Goal: Task Accomplishment & Management: Manage account settings

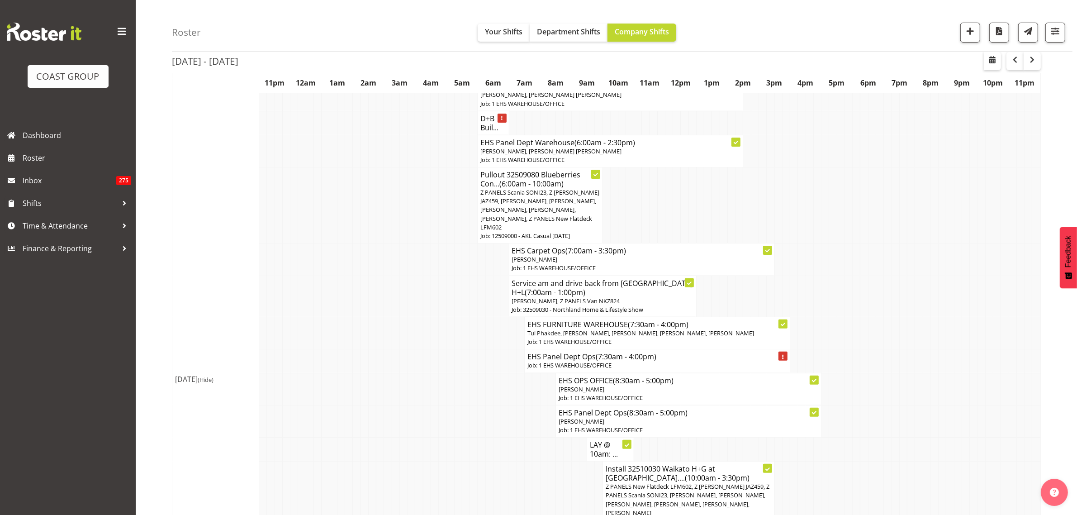
scroll to position [226, 0]
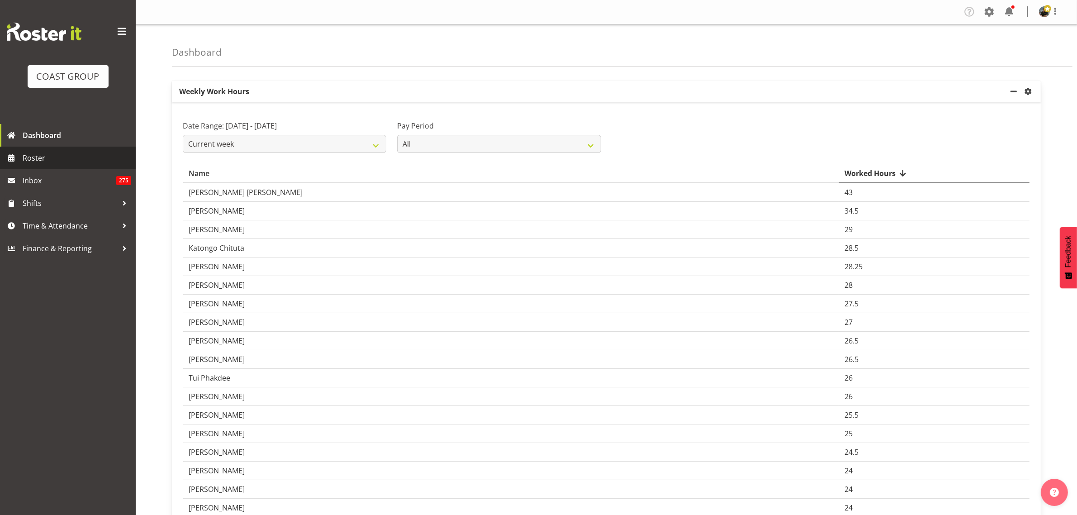
click at [47, 161] on span "Roster" at bounding box center [77, 158] width 109 height 14
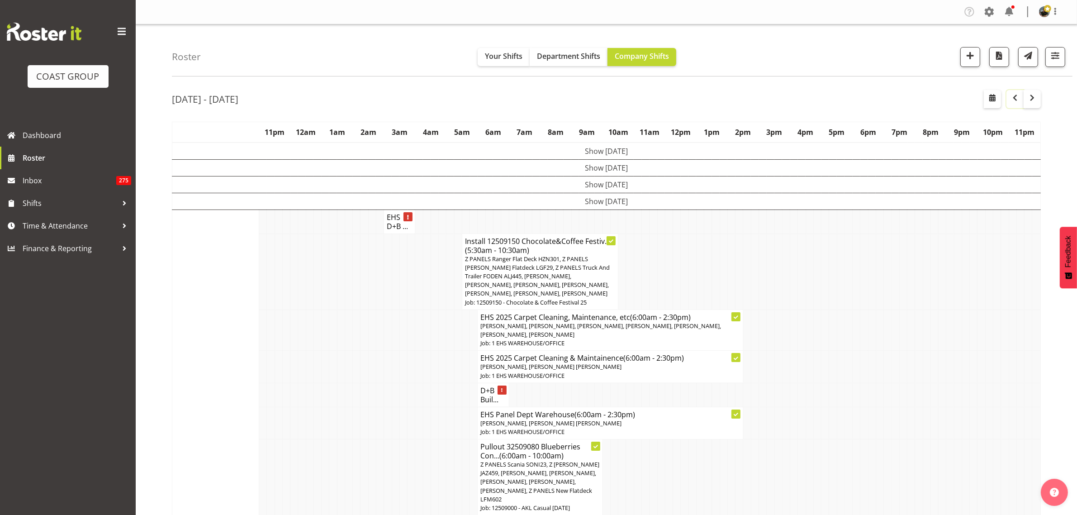
click at [1016, 100] on span "button" at bounding box center [1014, 97] width 11 height 11
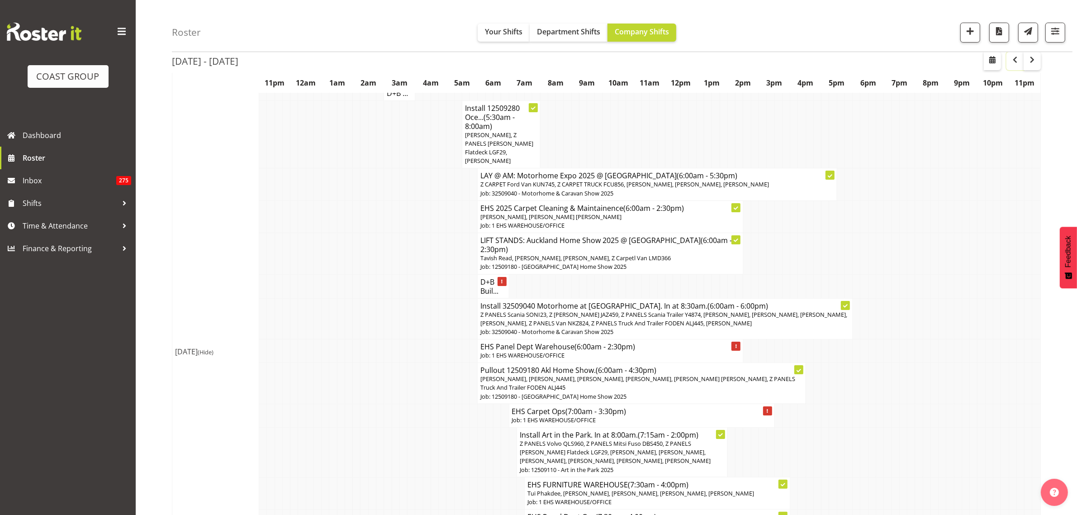
scroll to position [57, 0]
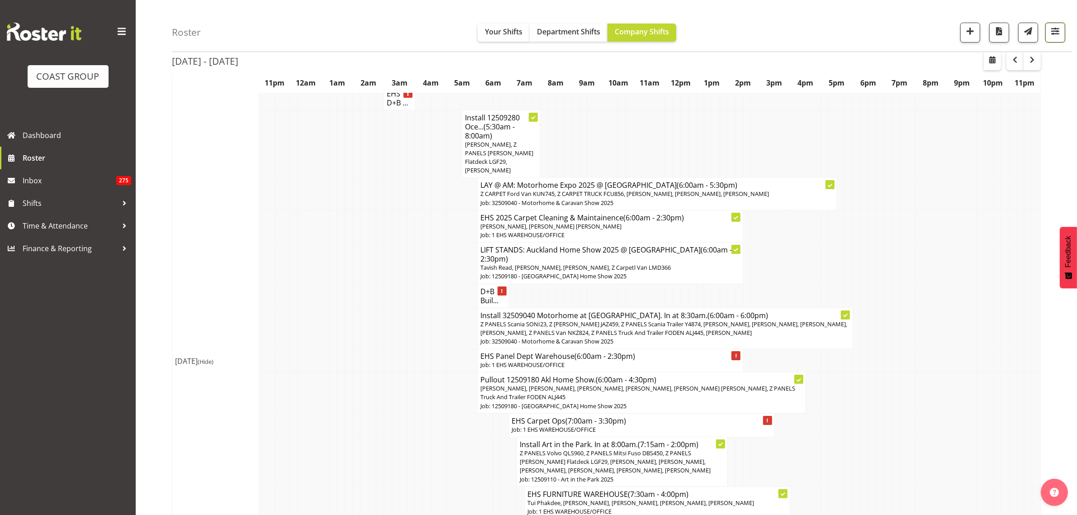
click at [1060, 27] on span "button" at bounding box center [1055, 31] width 12 height 12
click at [1049, 199] on select "Staff Role Shift - Horizontal Shift - Vertical Staff - Location" at bounding box center [1000, 198] width 114 height 18
click at [943, 207] on select "Staff Role Shift - Horizontal Shift - Vertical Staff - Location" at bounding box center [1000, 198] width 114 height 18
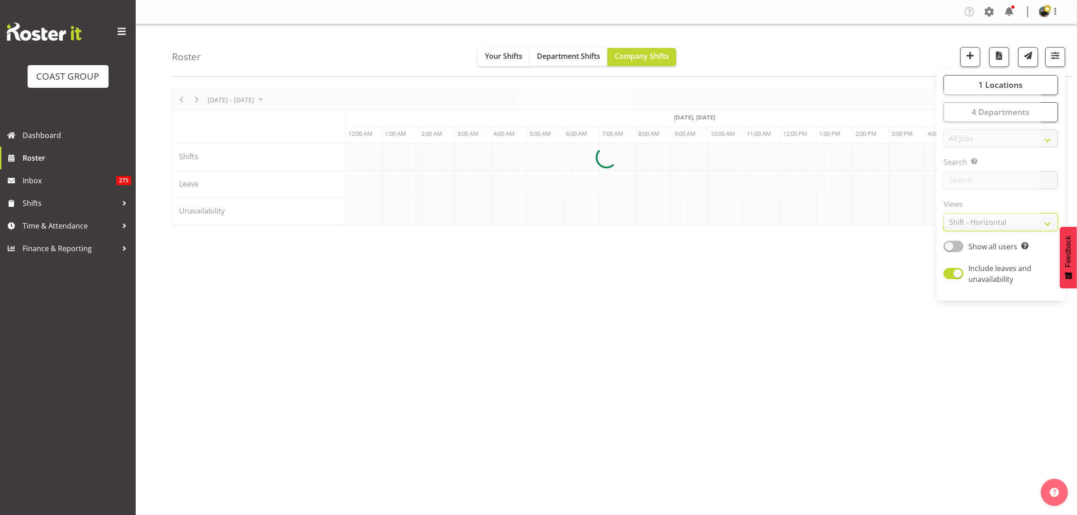
scroll to position [0, 326]
click at [1050, 224] on select "Staff Role Shift - Horizontal Shift - Vertical Staff - Location" at bounding box center [1000, 222] width 114 height 18
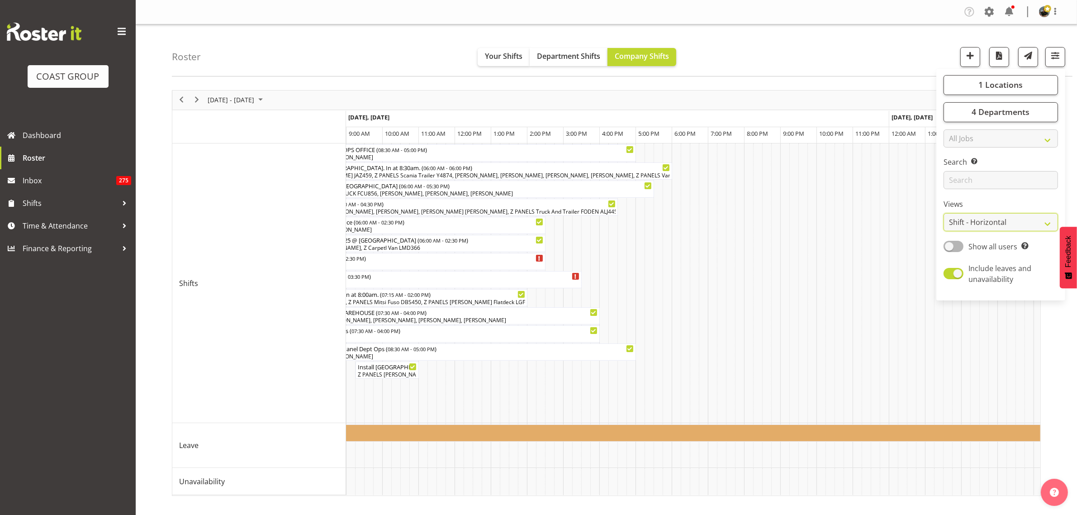
select select "staff"
click at [943, 213] on select "Staff Role Shift - Horizontal Shift - Vertical Staff - Location" at bounding box center [1000, 222] width 114 height 18
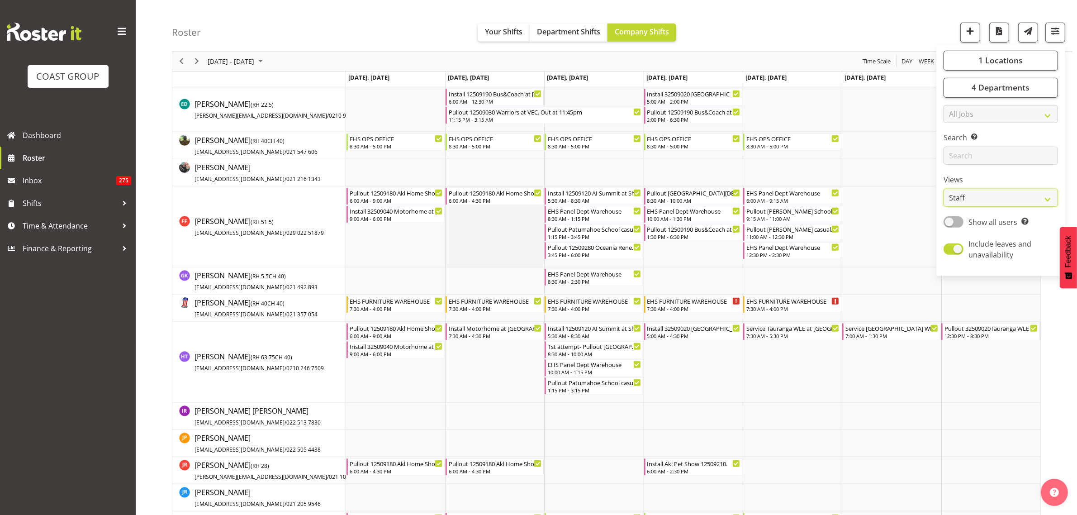
scroll to position [678, 0]
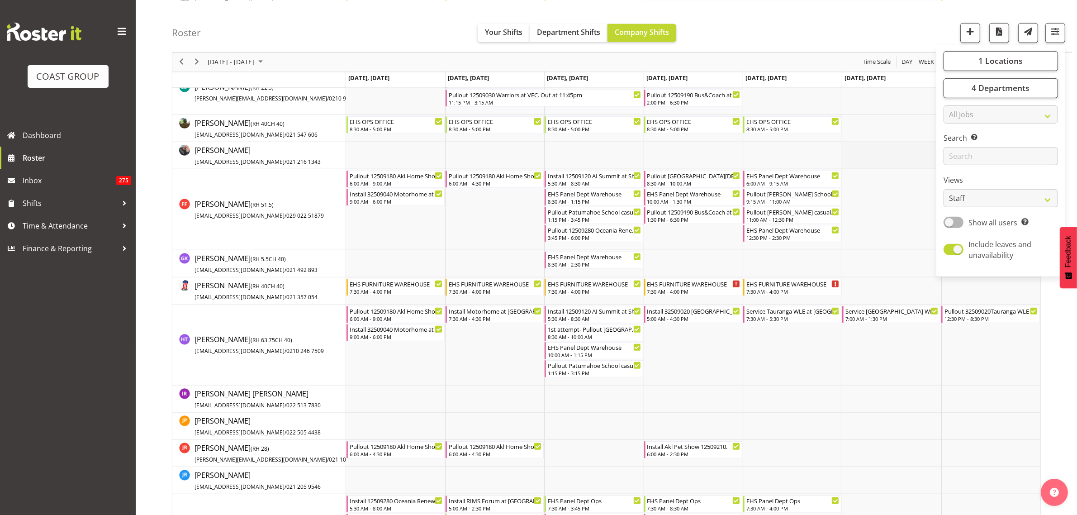
click at [891, 159] on td "Timeline Week of September 15, 2025" at bounding box center [891, 155] width 99 height 27
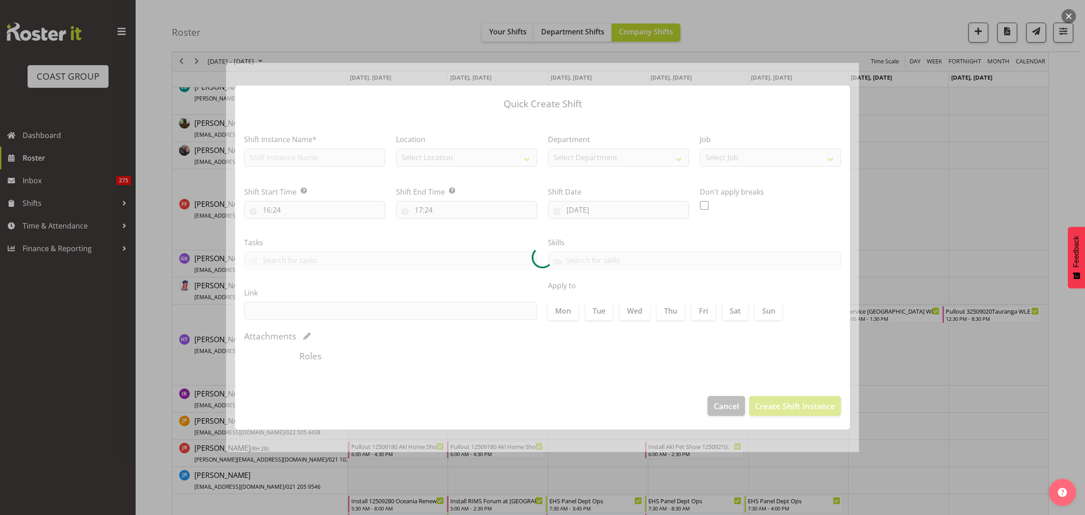
click at [726, 412] on div at bounding box center [542, 257] width 633 height 389
type input "[DATE]"
checkbox input "true"
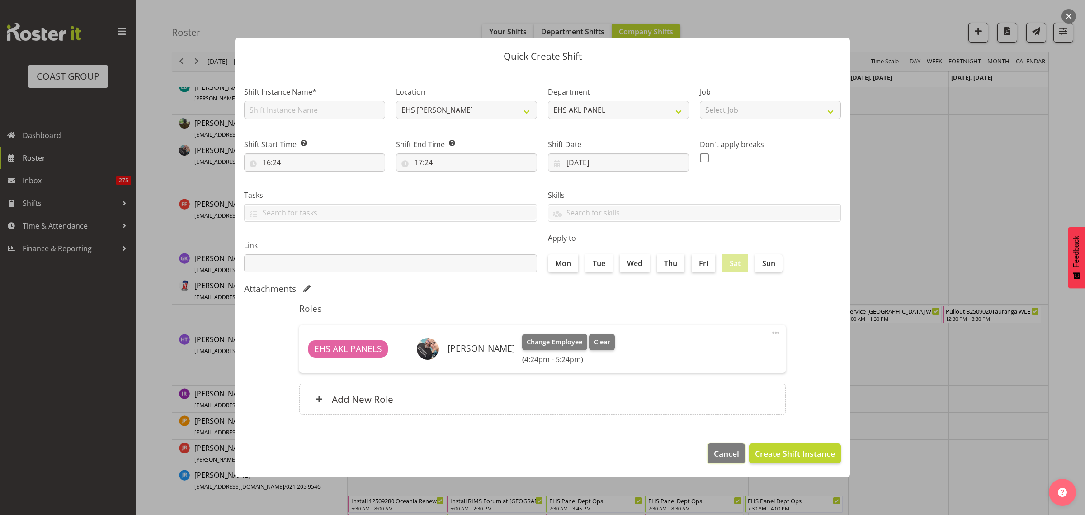
drag, startPoint x: 724, startPoint y: 455, endPoint x: 785, endPoint y: 449, distance: 61.3
click at [724, 455] on span "Cancel" at bounding box center [726, 453] width 25 height 12
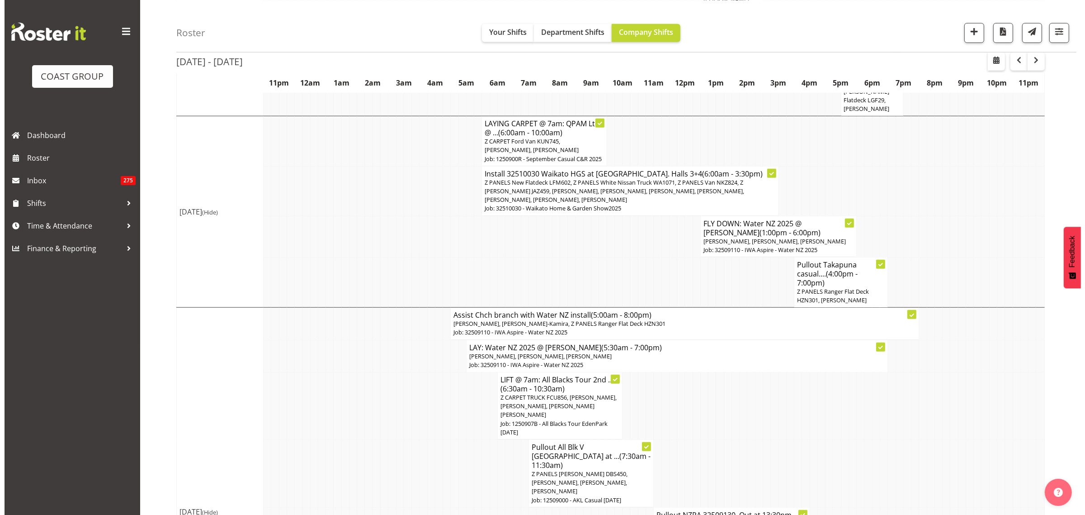
scroll to position [973, 0]
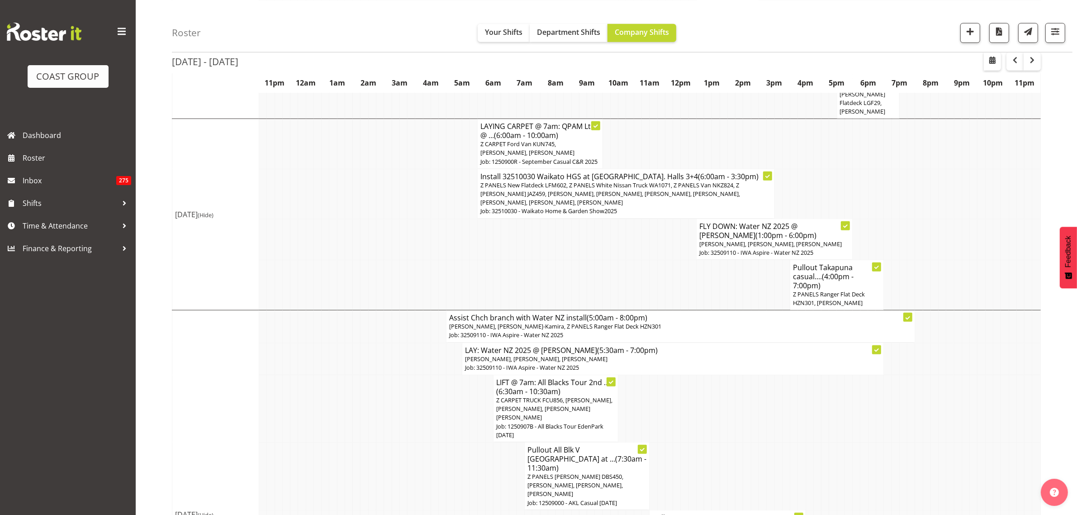
click at [587, 186] on span "Z PANELS New Flatdeck LFM602, Z PANELS White Nissan Truck WA1071, Z PANELS Van …" at bounding box center [610, 193] width 260 height 25
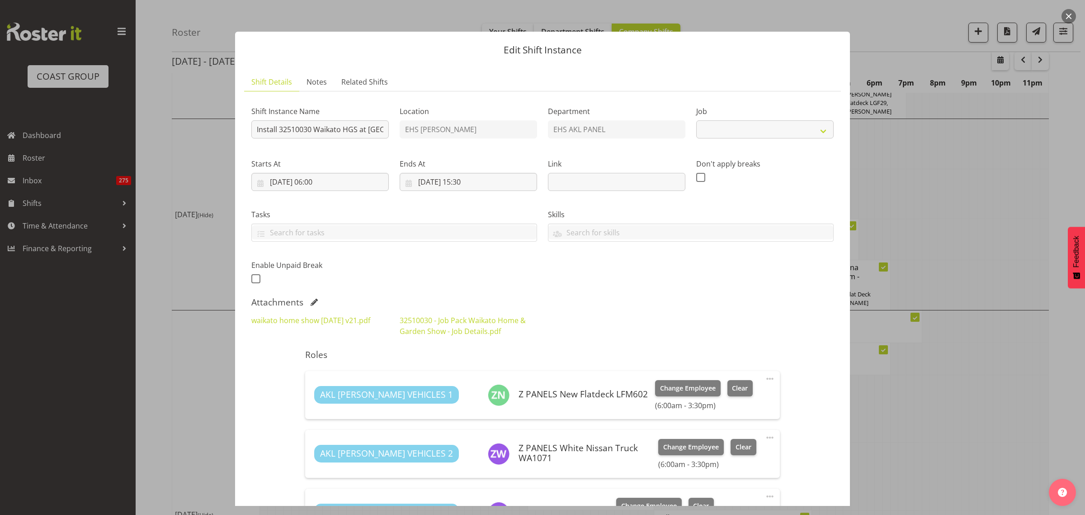
select select "9140"
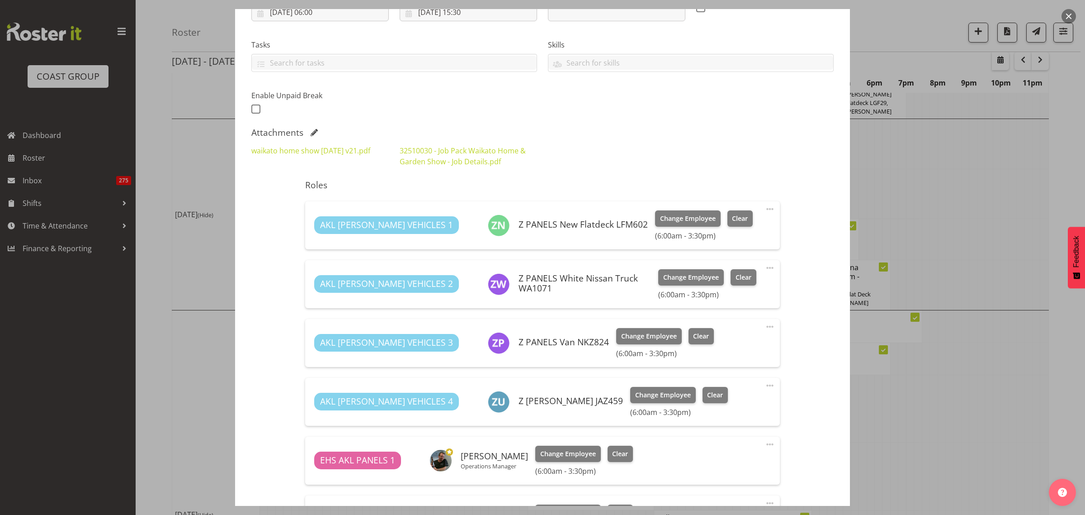
scroll to position [283, 0]
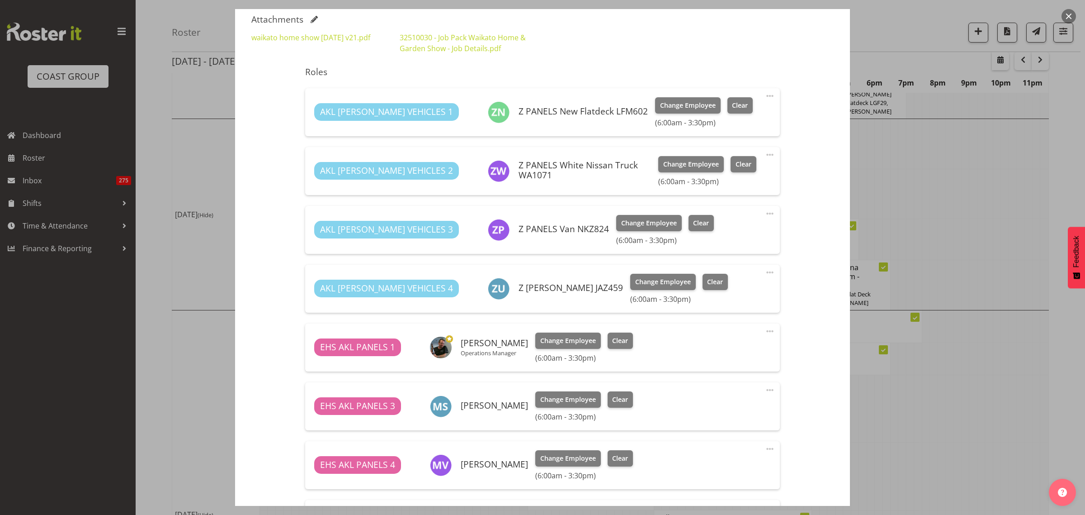
click at [765, 214] on span at bounding box center [770, 213] width 11 height 11
click at [724, 263] on link "Delete" at bounding box center [732, 266] width 87 height 16
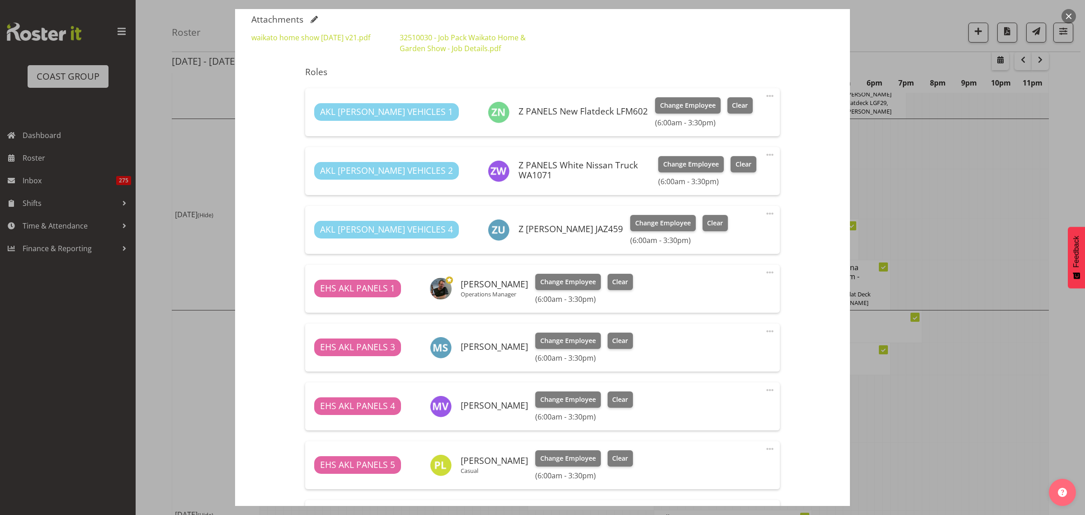
click at [765, 156] on span at bounding box center [770, 154] width 11 height 11
click at [715, 209] on link "Delete" at bounding box center [732, 207] width 87 height 16
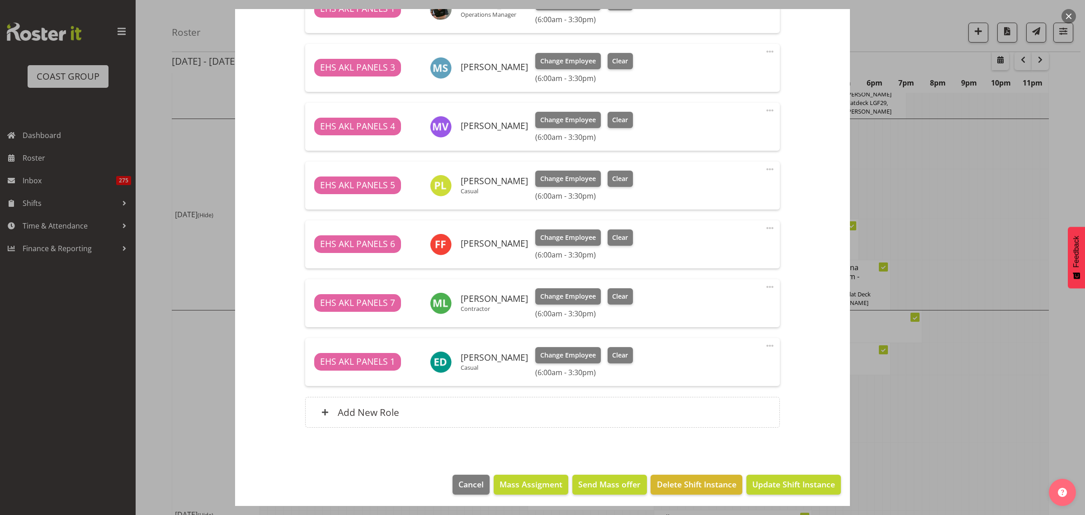
scroll to position [505, 0]
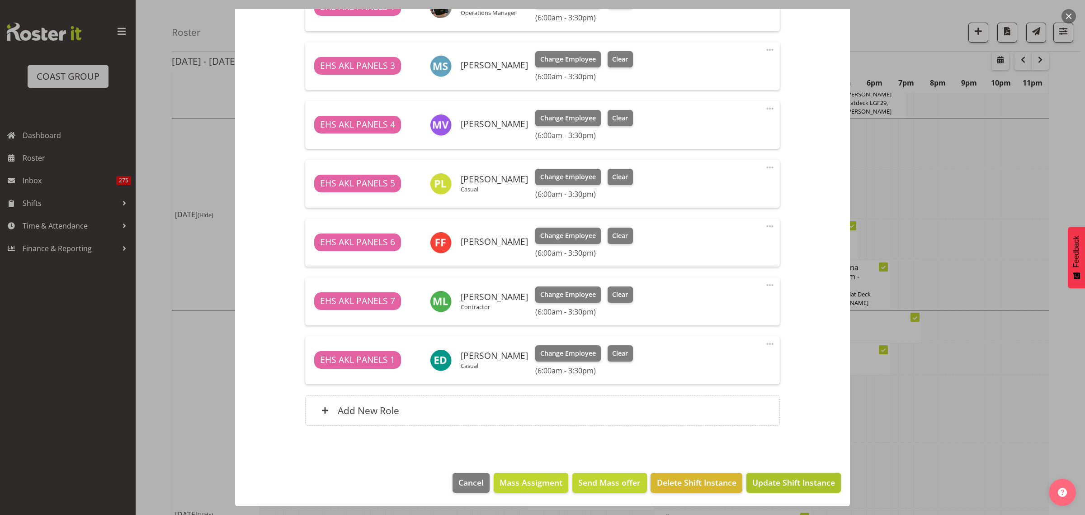
click at [766, 483] on span "Update Shift Instance" at bounding box center [794, 482] width 83 height 12
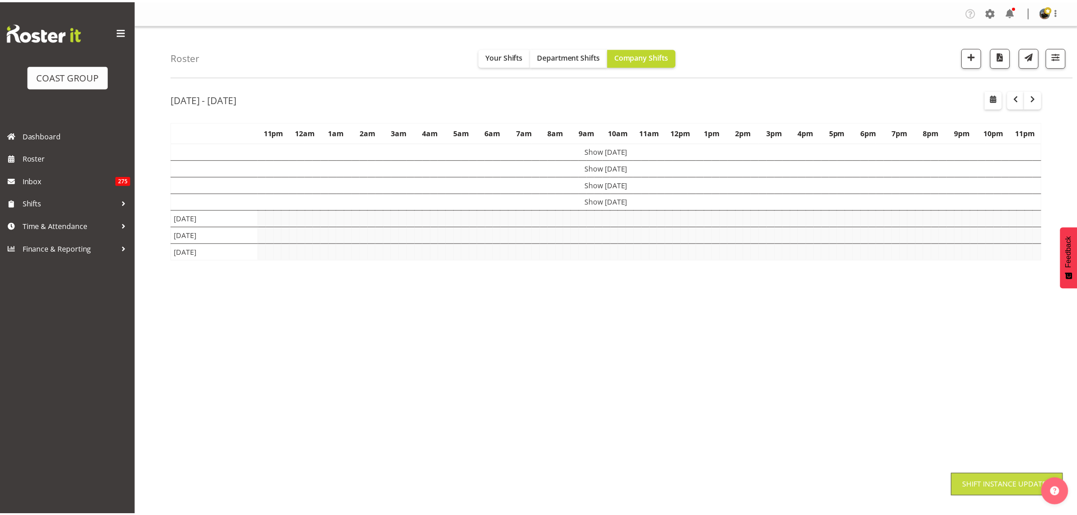
scroll to position [0, 0]
